Goal: Obtain resource: Download file/media

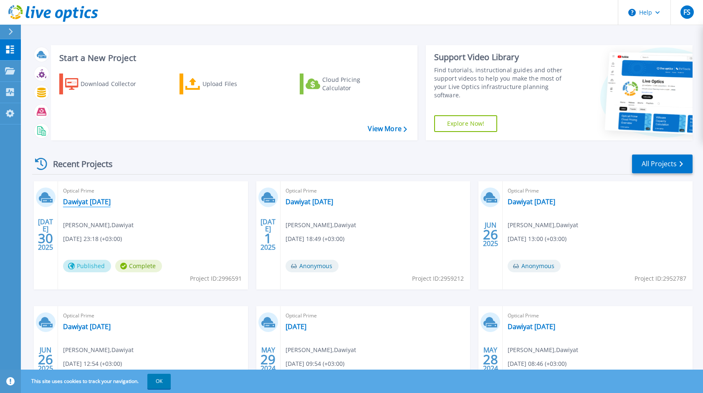
click at [98, 200] on link "Dawiyat [DATE]" at bounding box center [87, 201] width 48 height 8
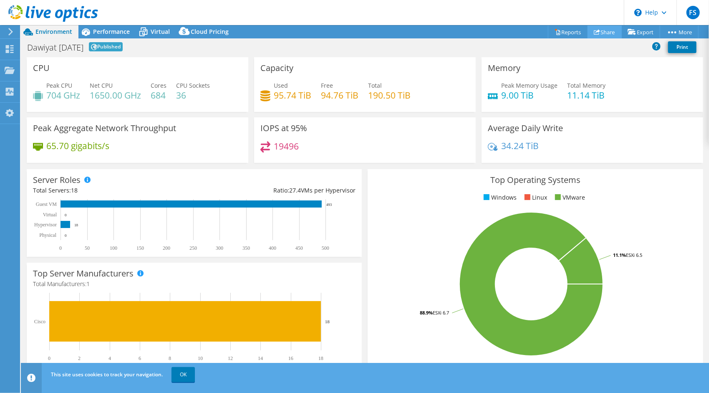
click at [597, 29] on link "Share" at bounding box center [605, 31] width 34 height 13
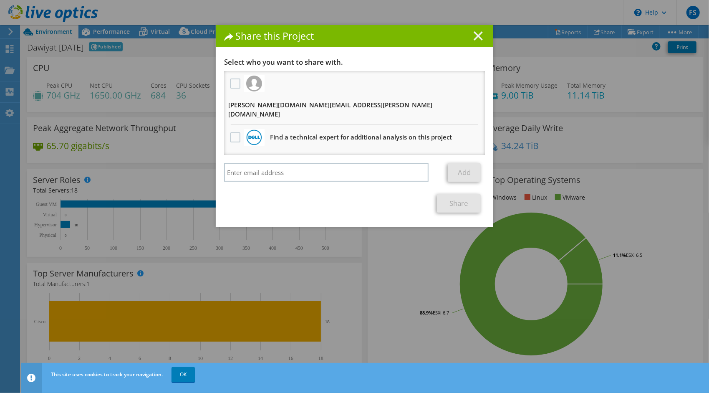
click at [474, 34] on line at bounding box center [478, 36] width 8 height 8
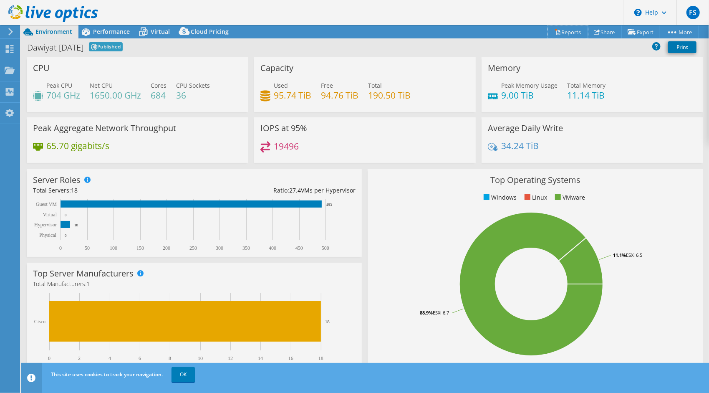
click at [565, 32] on link "Reports" at bounding box center [568, 31] width 40 height 13
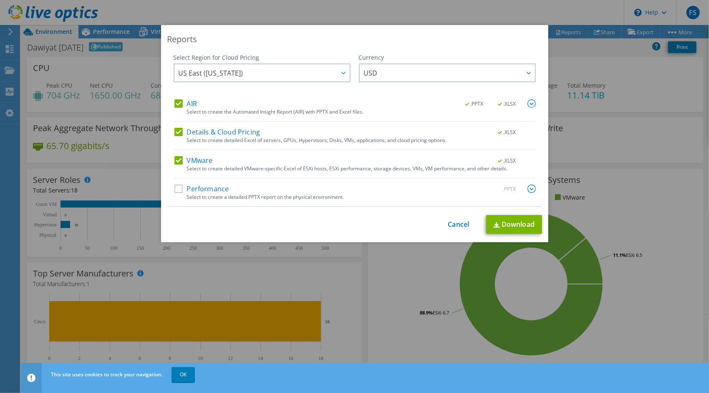
click at [176, 128] on label "Details & Cloud Pricing" at bounding box center [217, 132] width 86 height 8
click at [0, 0] on input "Details & Cloud Pricing" at bounding box center [0, 0] width 0 height 0
click at [181, 101] on label "AIR" at bounding box center [185, 103] width 23 height 8
click at [0, 0] on input "AIR" at bounding box center [0, 0] width 0 height 0
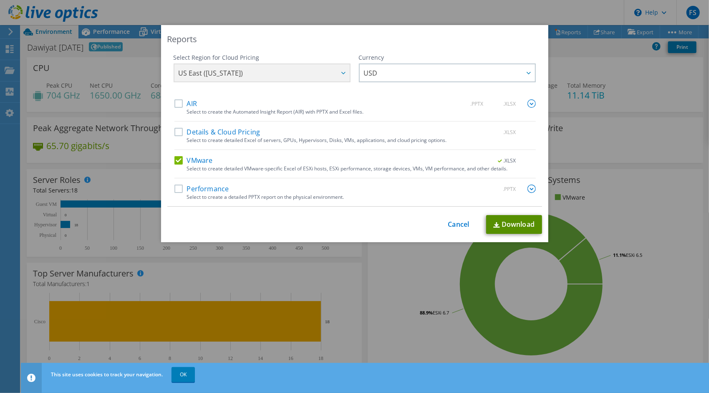
click at [510, 221] on link "Download" at bounding box center [514, 224] width 56 height 19
click at [597, 215] on div "Reports Select Region for Cloud Pricing Asia Pacific (Hong Kong) Asia Pacific (…" at bounding box center [354, 196] width 709 height 343
